Goal: Task Accomplishment & Management: Manage account settings

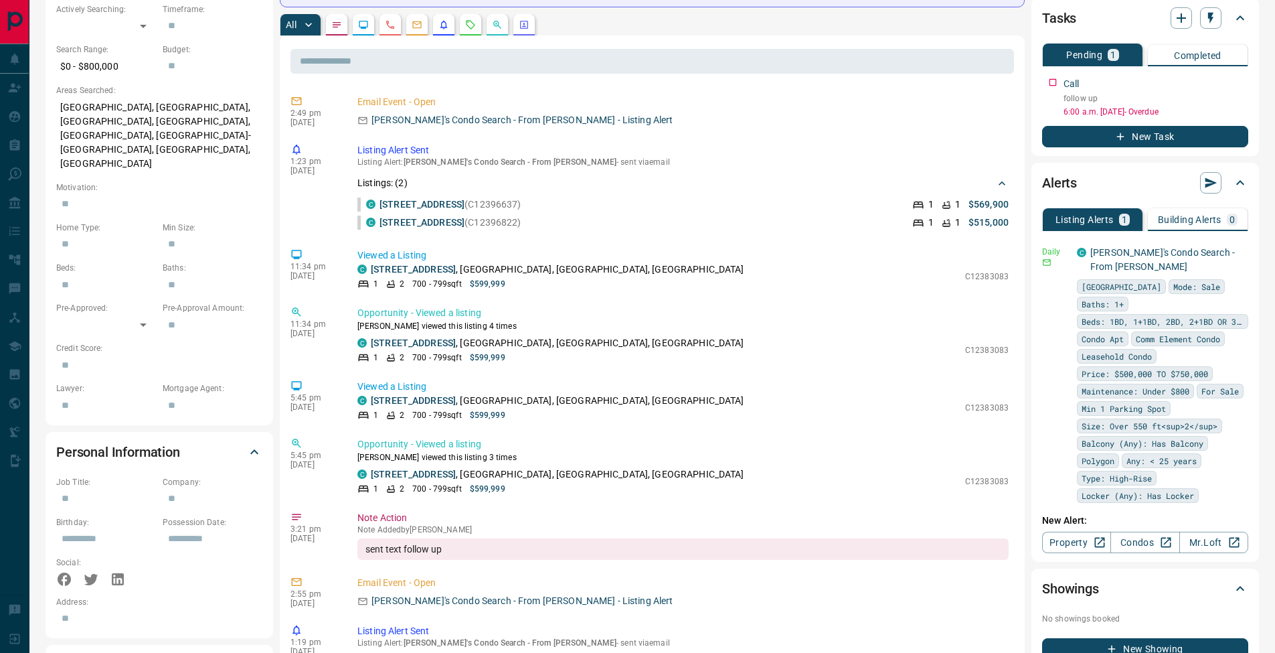
scroll to position [538, 0]
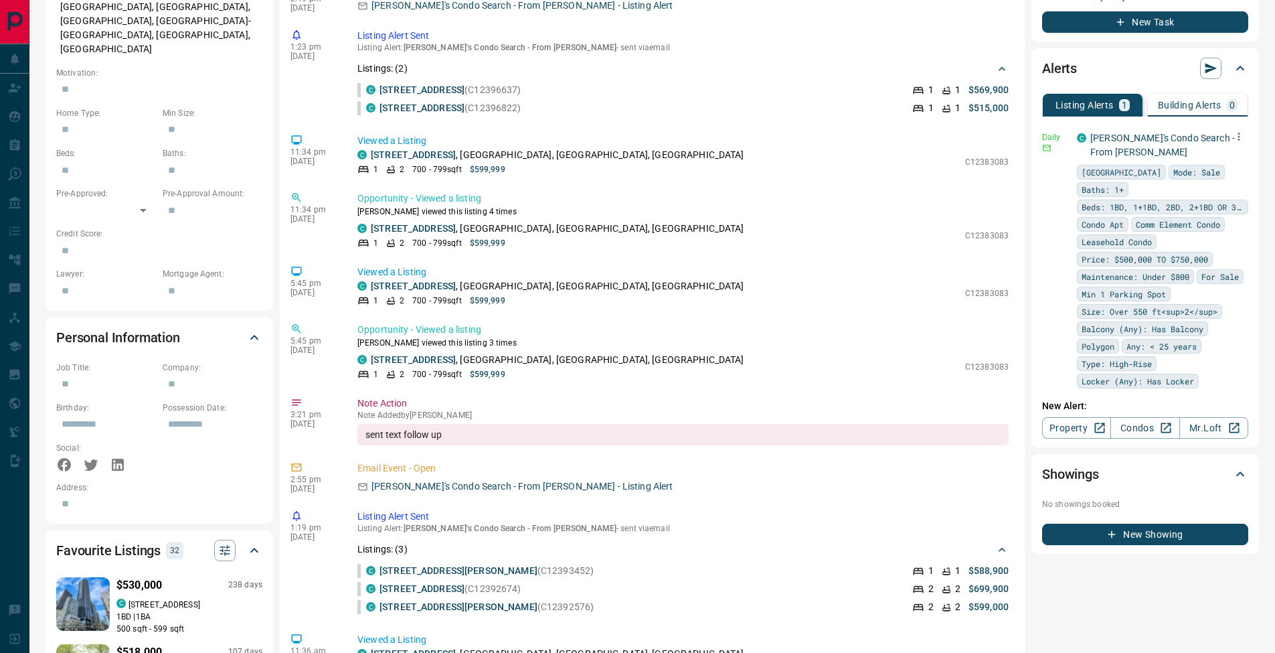
click at [1236, 135] on button "button" at bounding box center [1239, 136] width 19 height 19
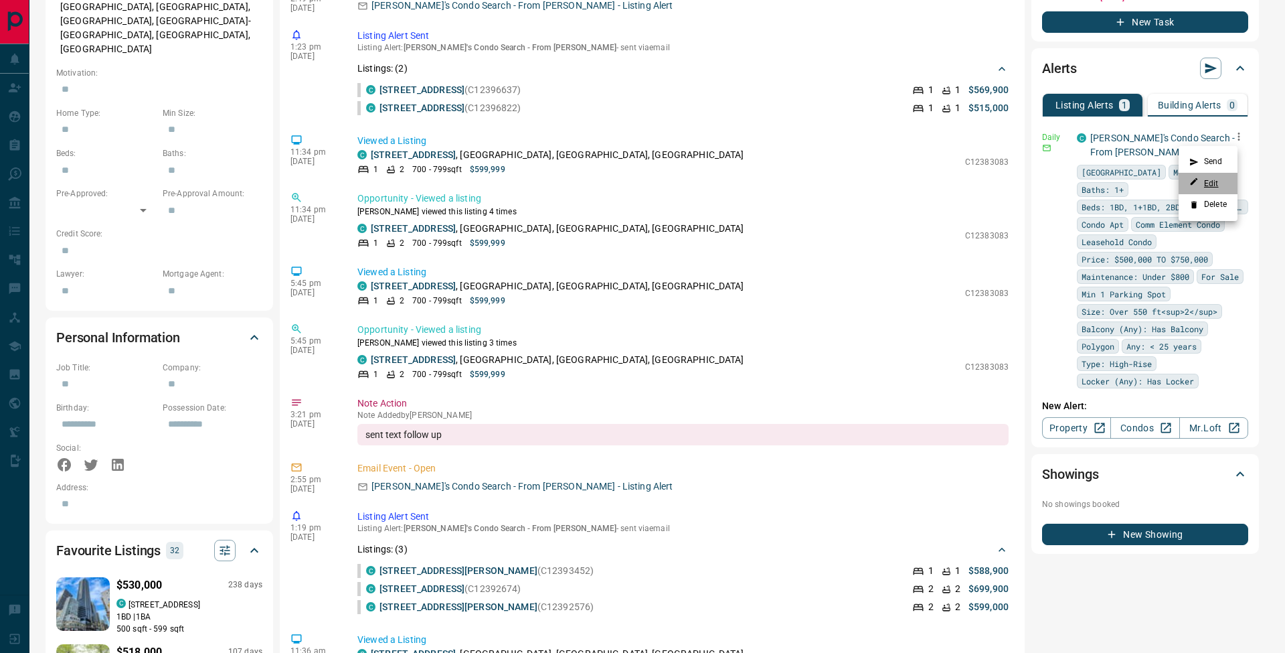
click at [1219, 183] on link "Edit" at bounding box center [1204, 183] width 29 height 13
click at [617, 184] on div at bounding box center [642, 326] width 1285 height 653
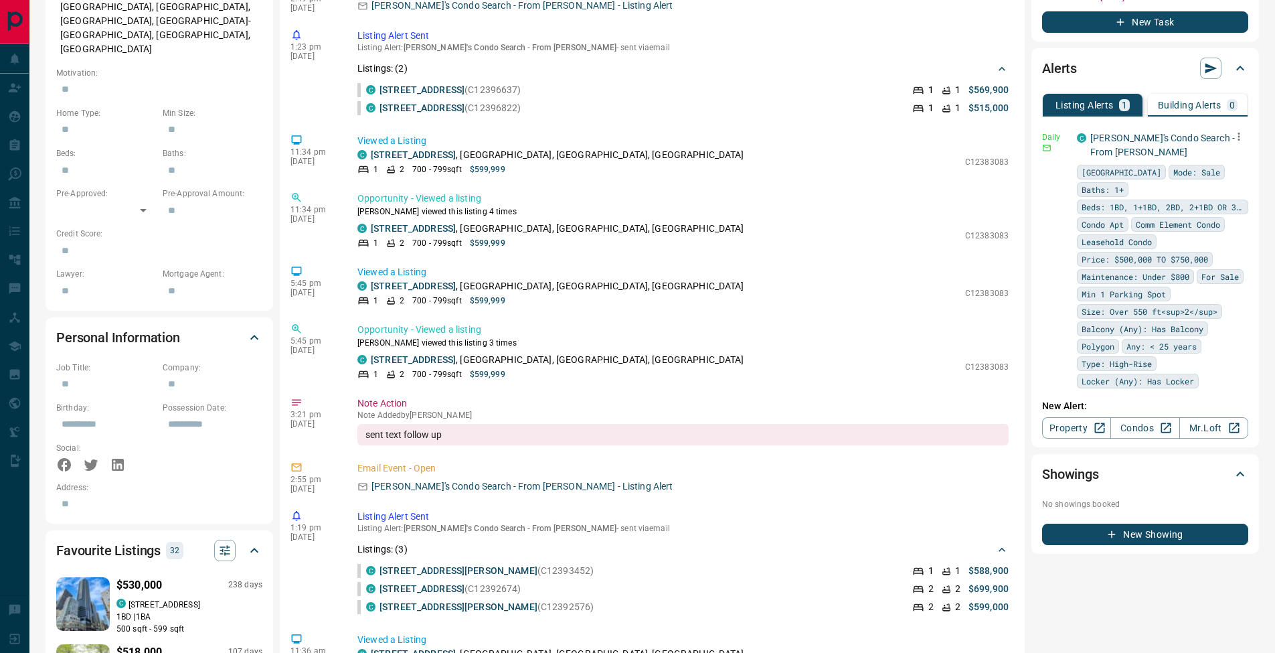
scroll to position [0, 0]
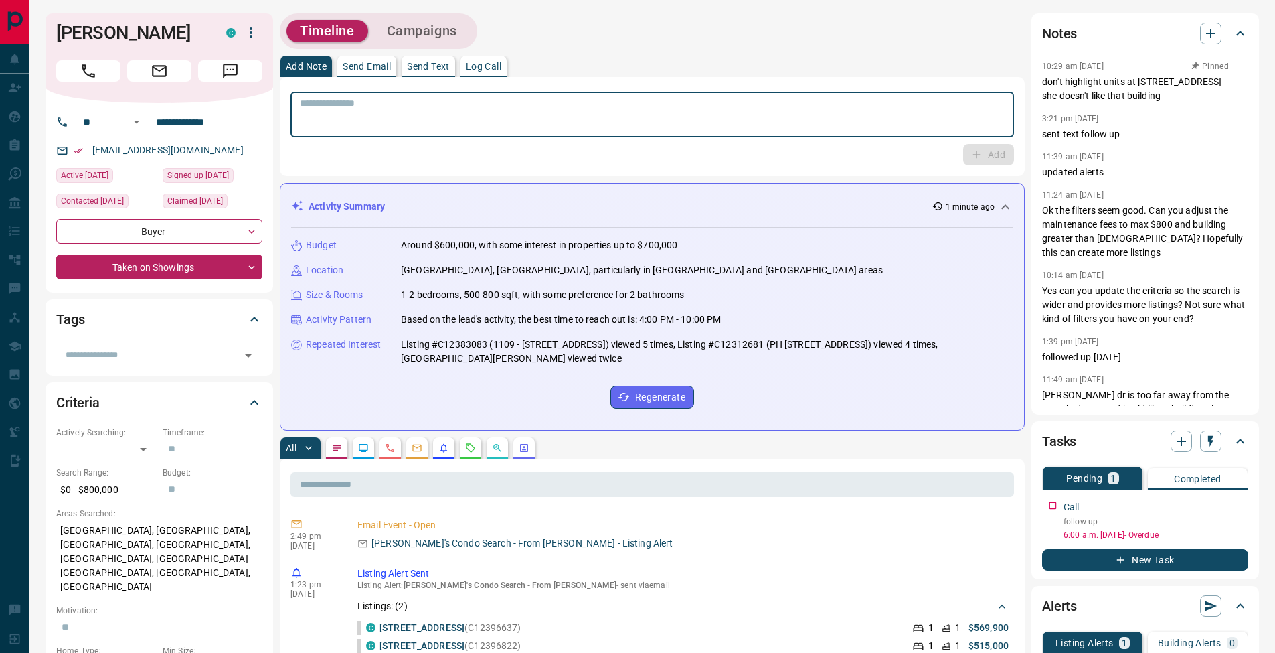
click at [360, 106] on textarea at bounding box center [652, 115] width 705 height 34
paste textarea "**********"
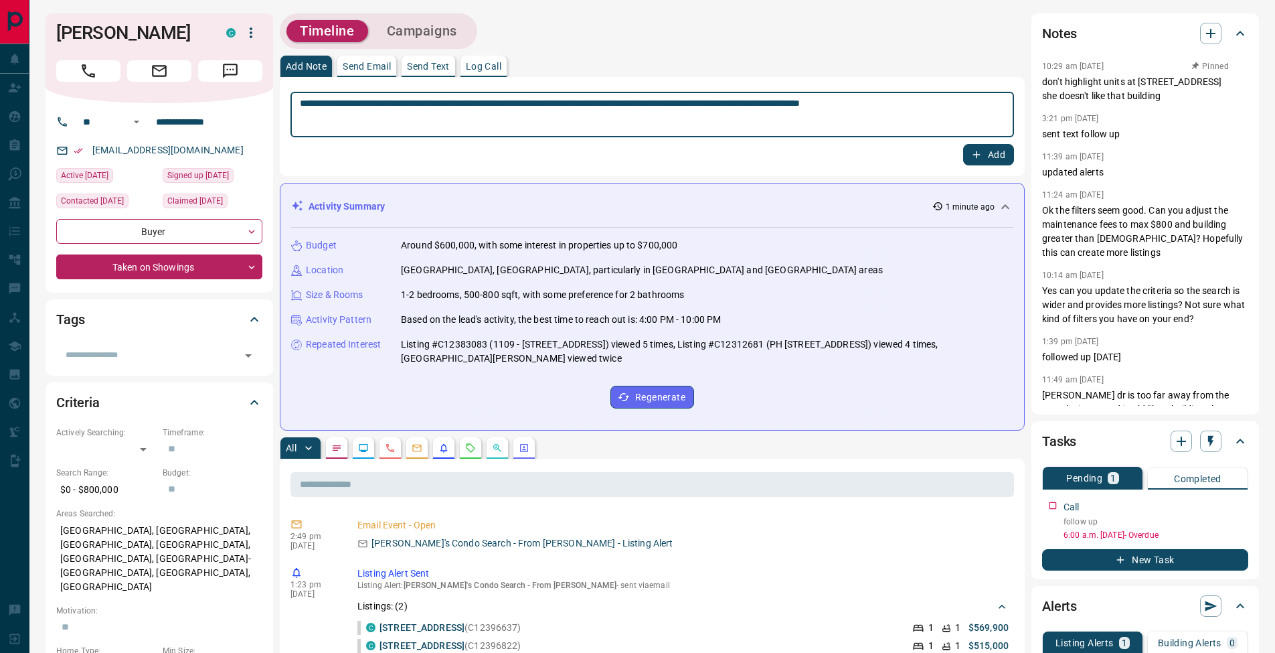
type textarea "**********"
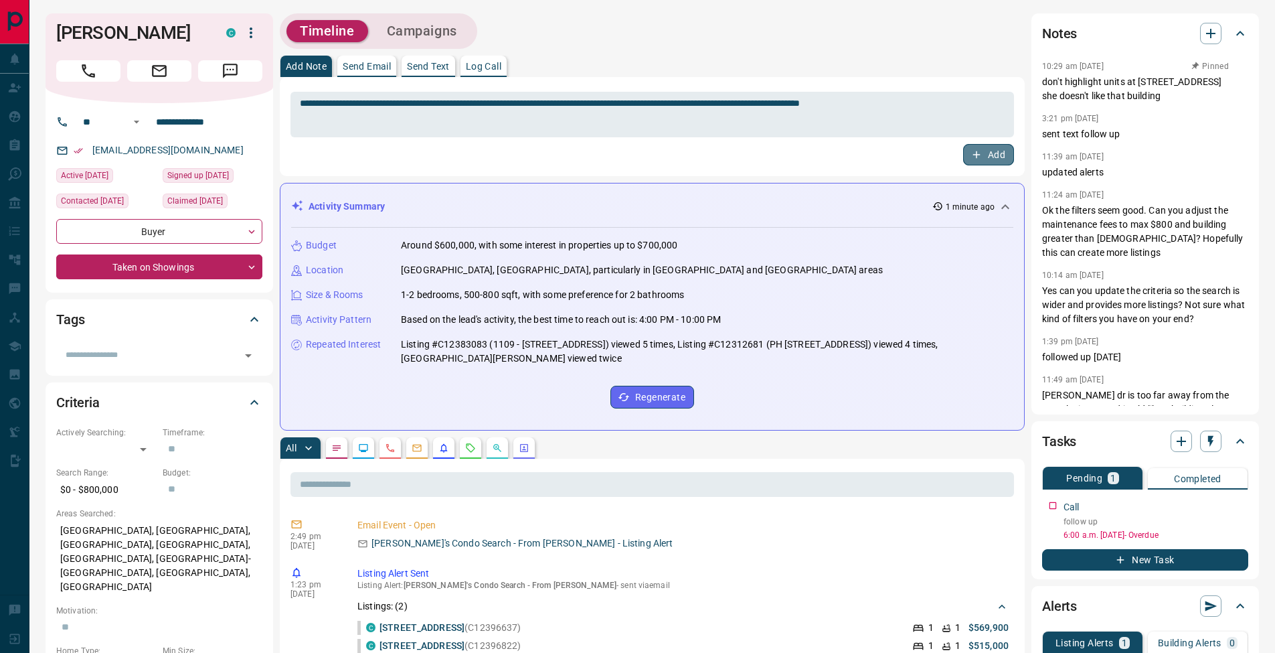
click at [1003, 162] on button "Add" at bounding box center [988, 154] width 51 height 21
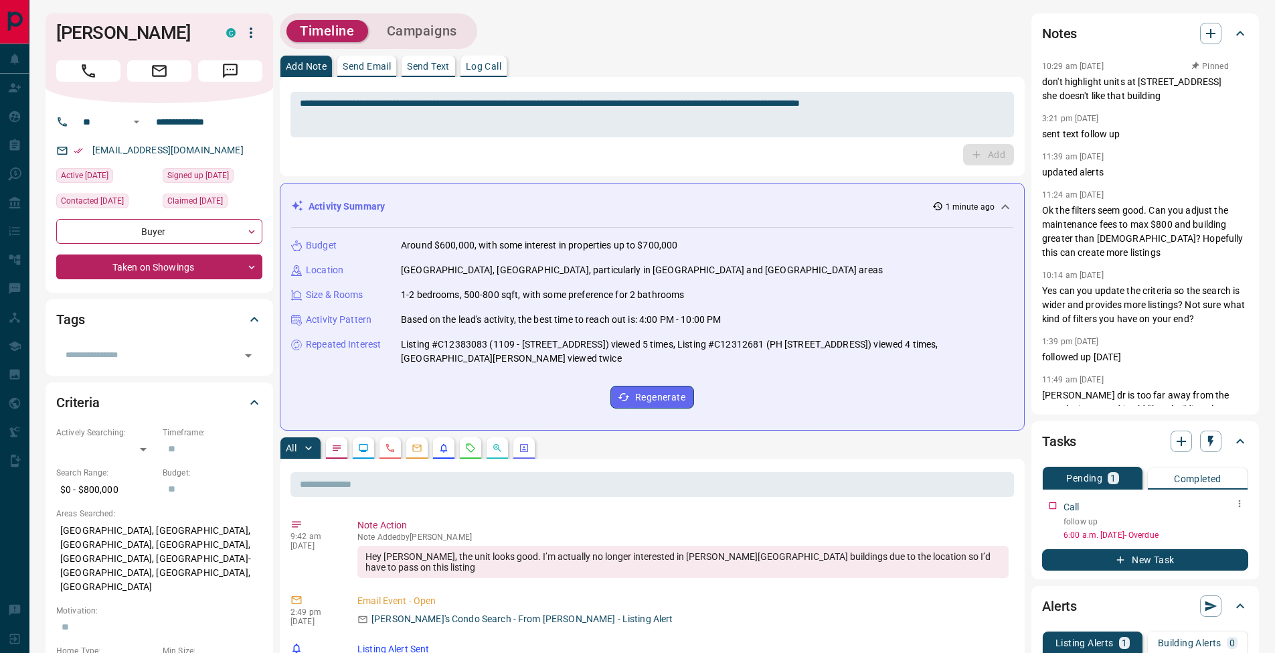
click at [1244, 507] on icon "button" at bounding box center [1239, 503] width 11 height 11
click at [1233, 525] on li "Edit" at bounding box center [1218, 529] width 59 height 20
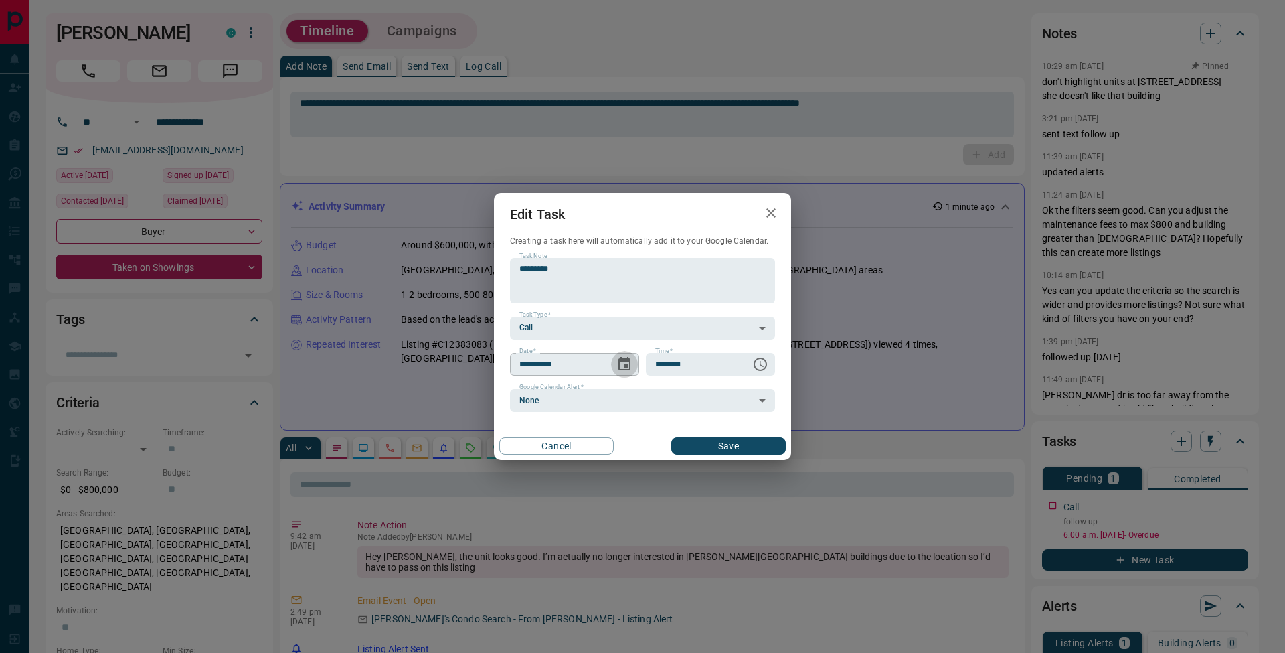
click at [628, 365] on icon "Choose date, selected date is Sep 12, 2025" at bounding box center [625, 363] width 12 height 13
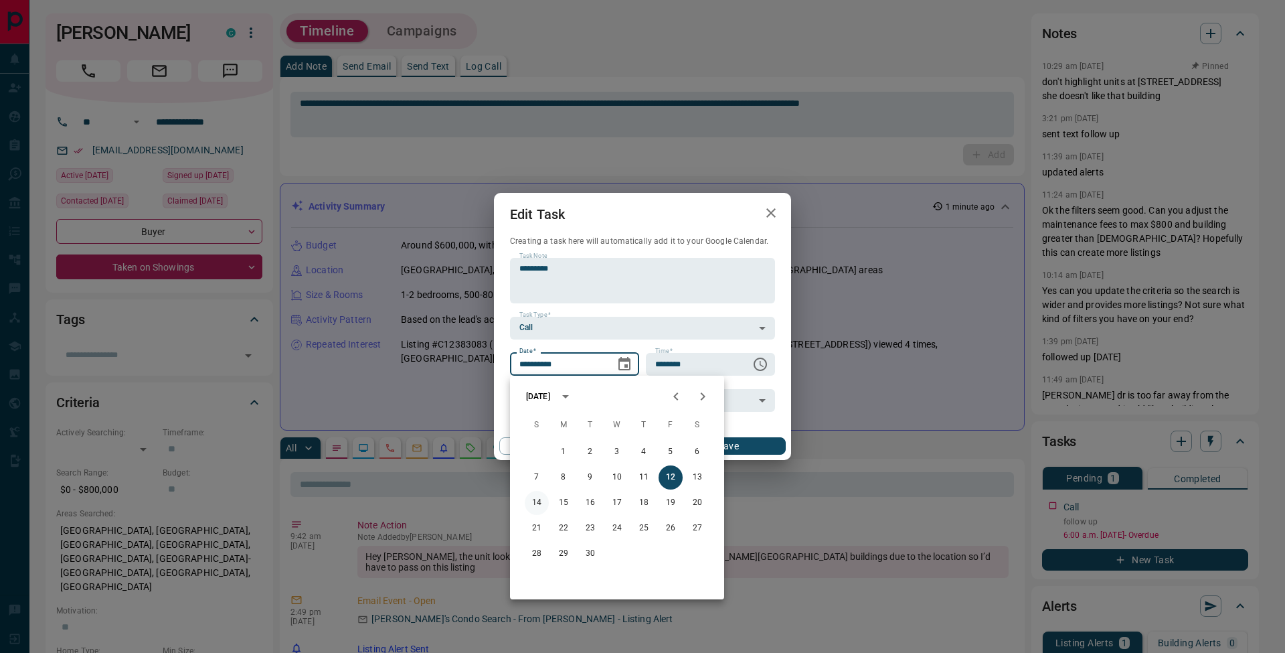
click at [543, 505] on button "14" at bounding box center [537, 503] width 24 height 24
type input "**********"
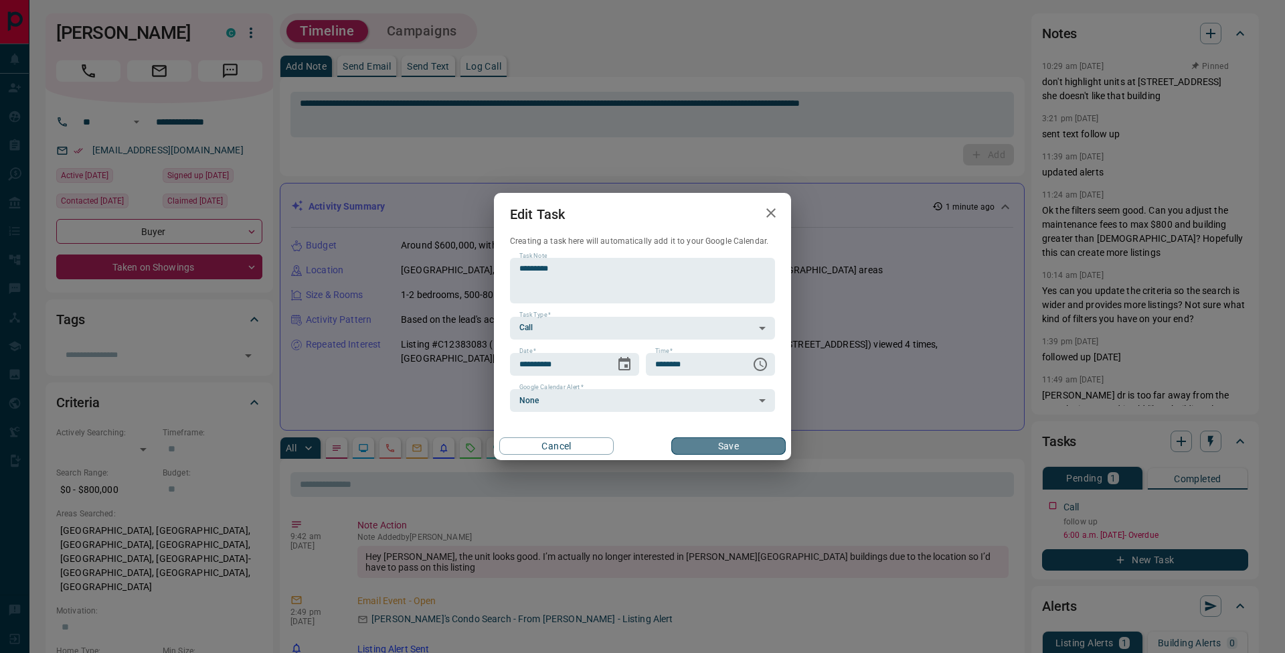
click at [722, 451] on button "Save" at bounding box center [728, 445] width 114 height 17
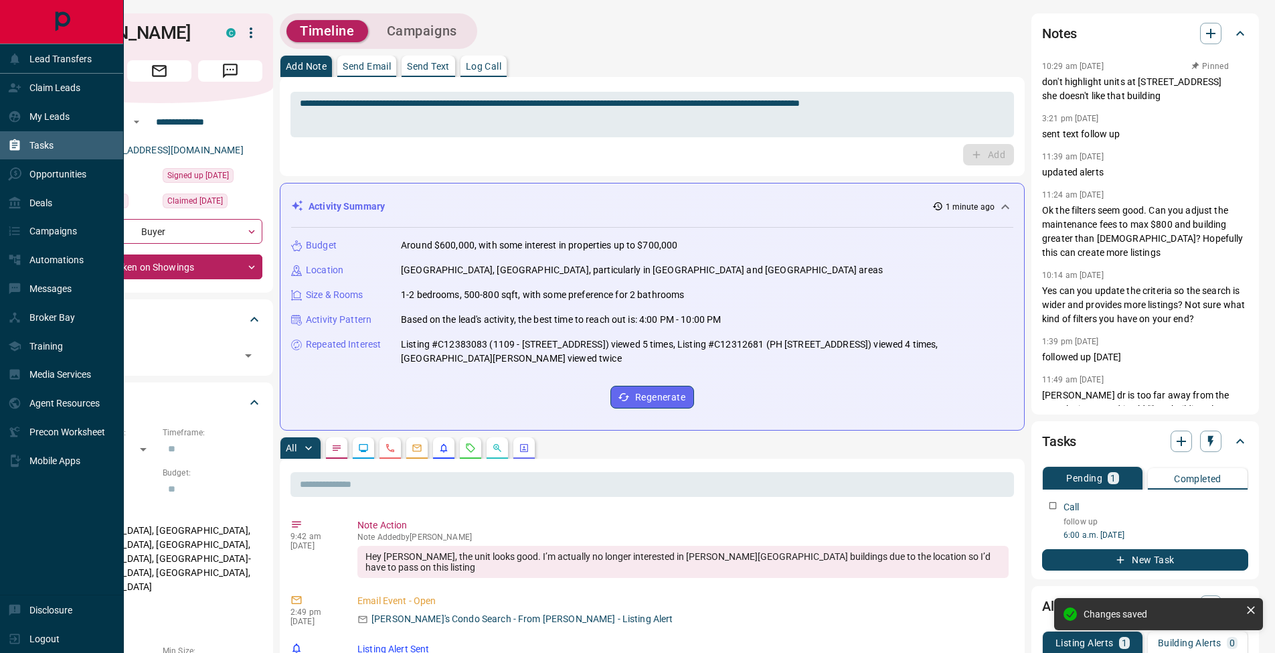
click at [7, 137] on div "Tasks" at bounding box center [62, 145] width 124 height 29
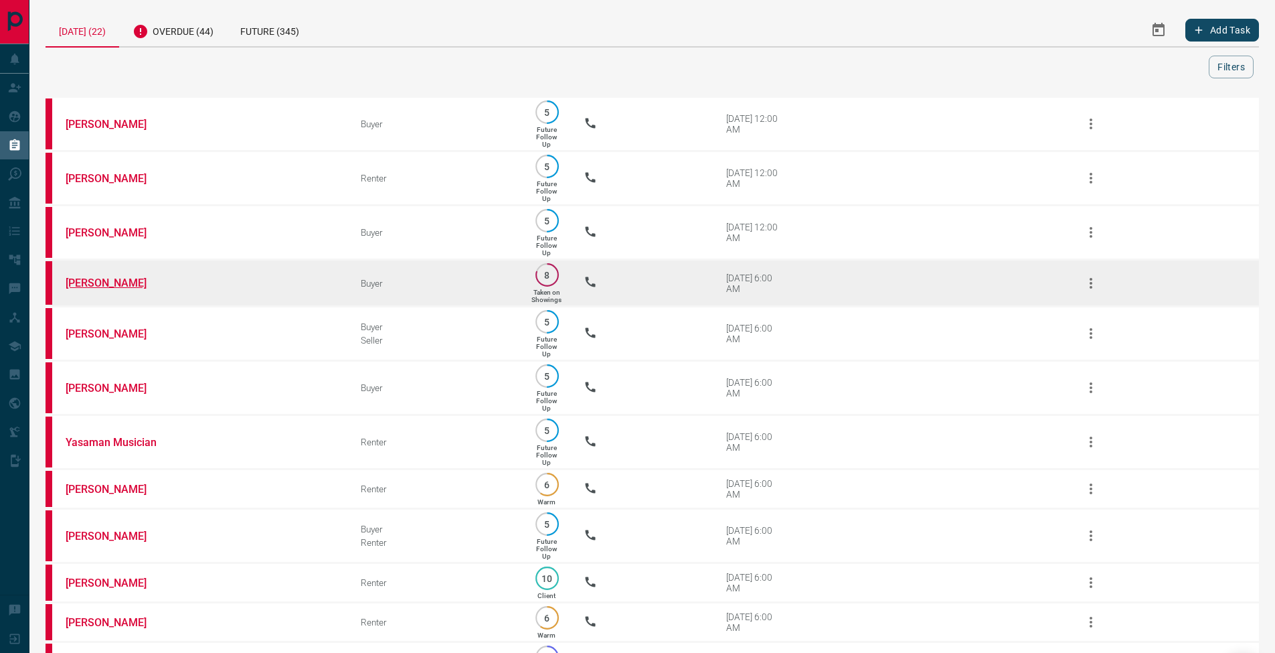
click at [127, 288] on link "[PERSON_NAME]" at bounding box center [116, 282] width 100 height 13
